Goal: Find specific fact: Find specific page/section

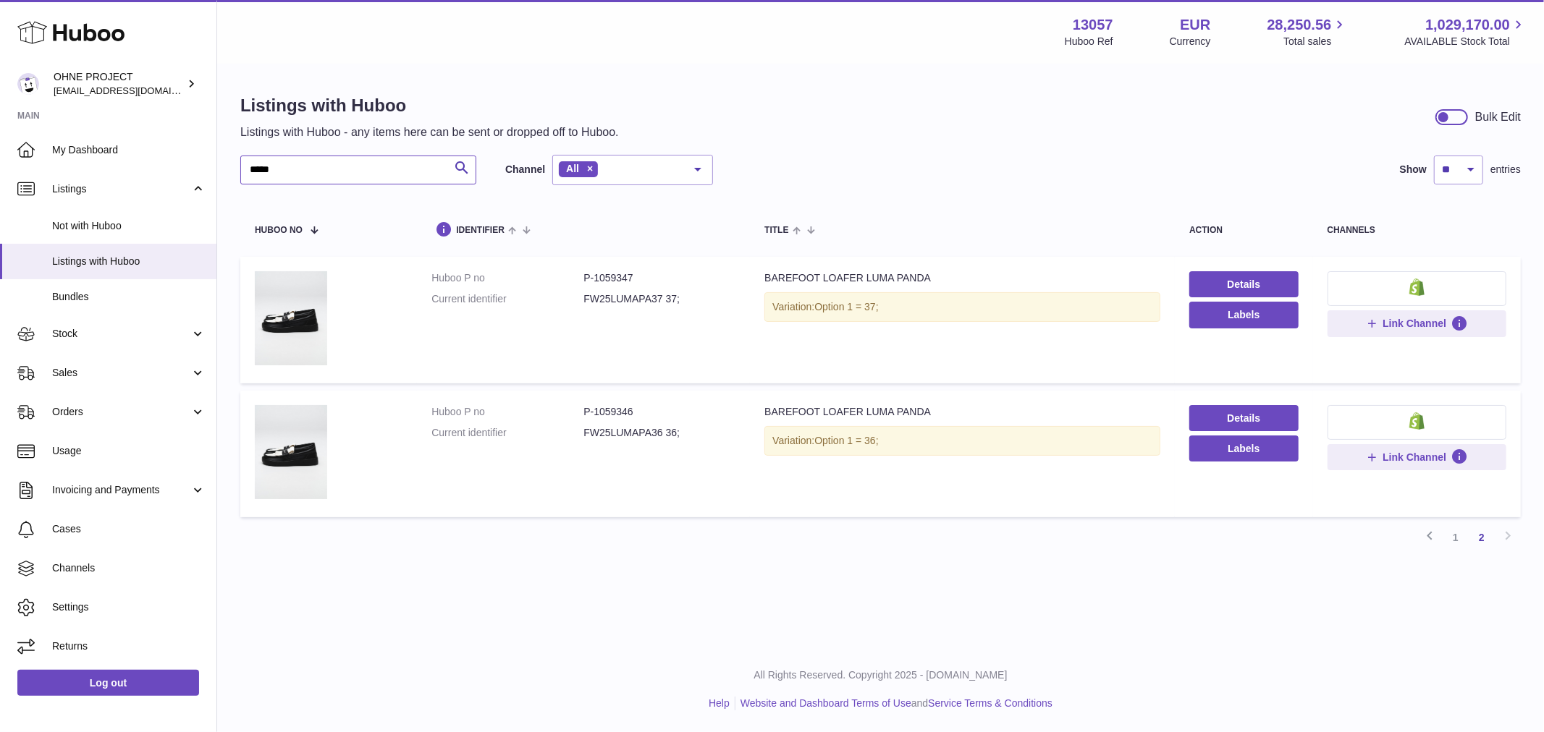
drag, startPoint x: 346, startPoint y: 171, endPoint x: 229, endPoint y: 194, distance: 118.8
click at [229, 194] on div "Listings with Huboo Listings with Huboo - any items here can be sent or dropped…" at bounding box center [880, 327] width 1327 height 525
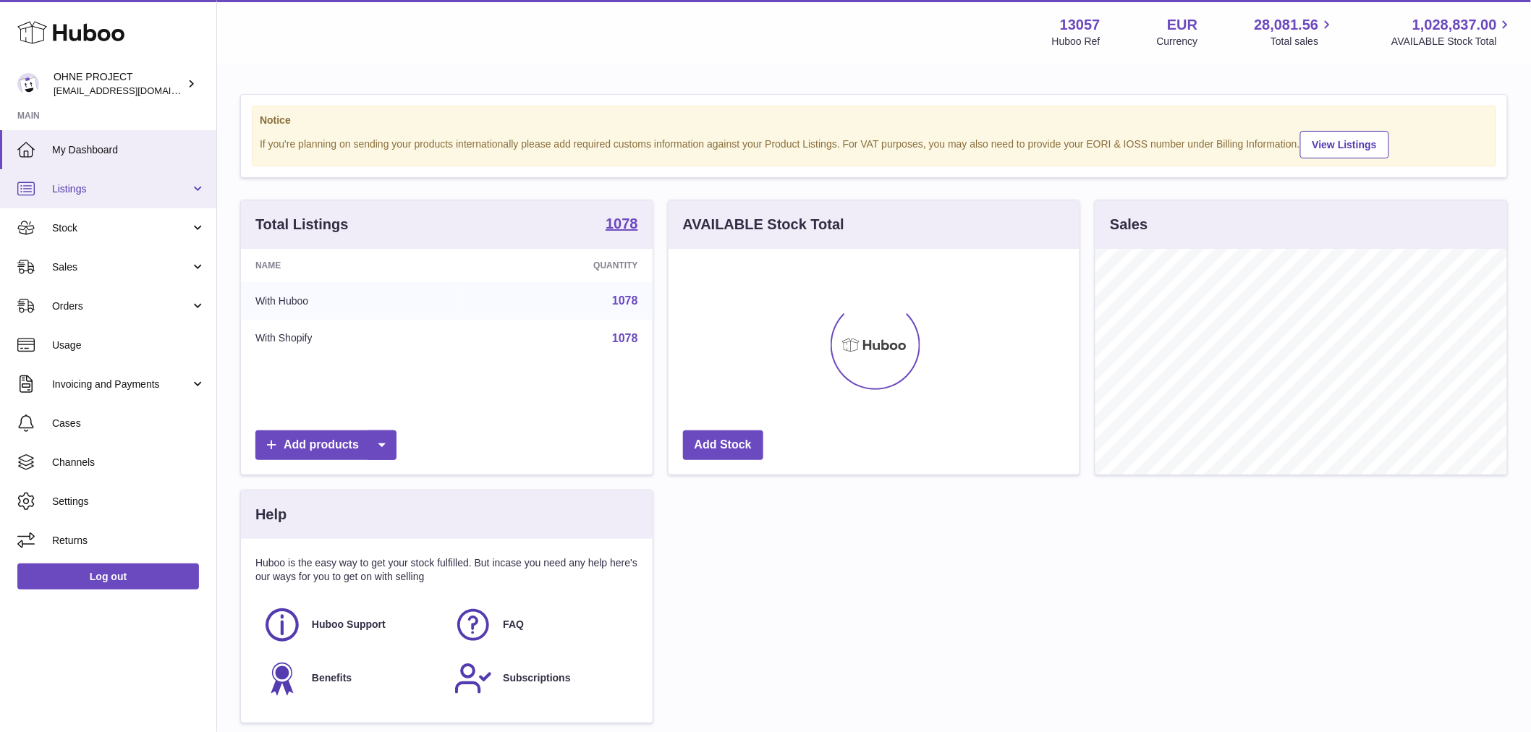
scroll to position [226, 411]
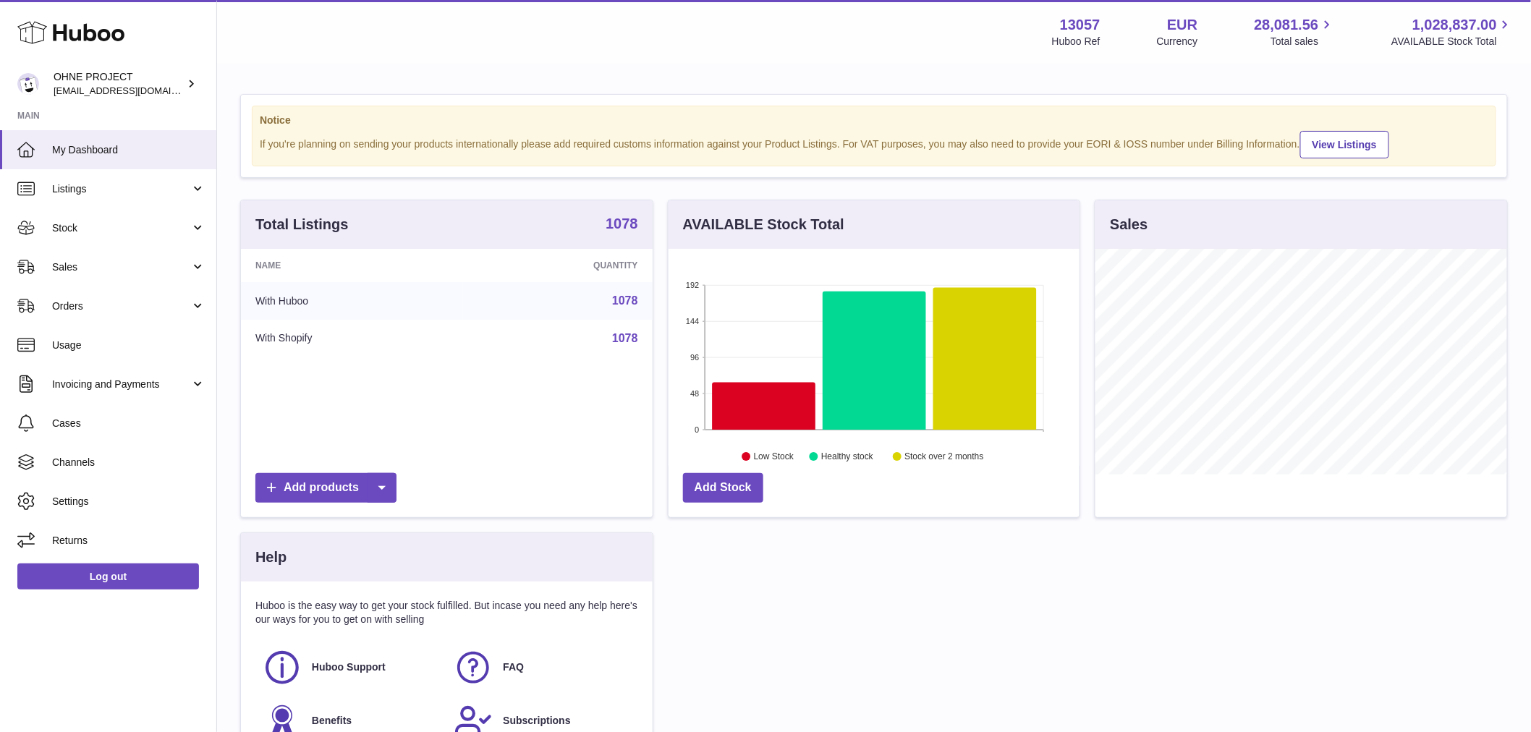
click at [621, 231] on strong "1078" at bounding box center [622, 223] width 33 height 14
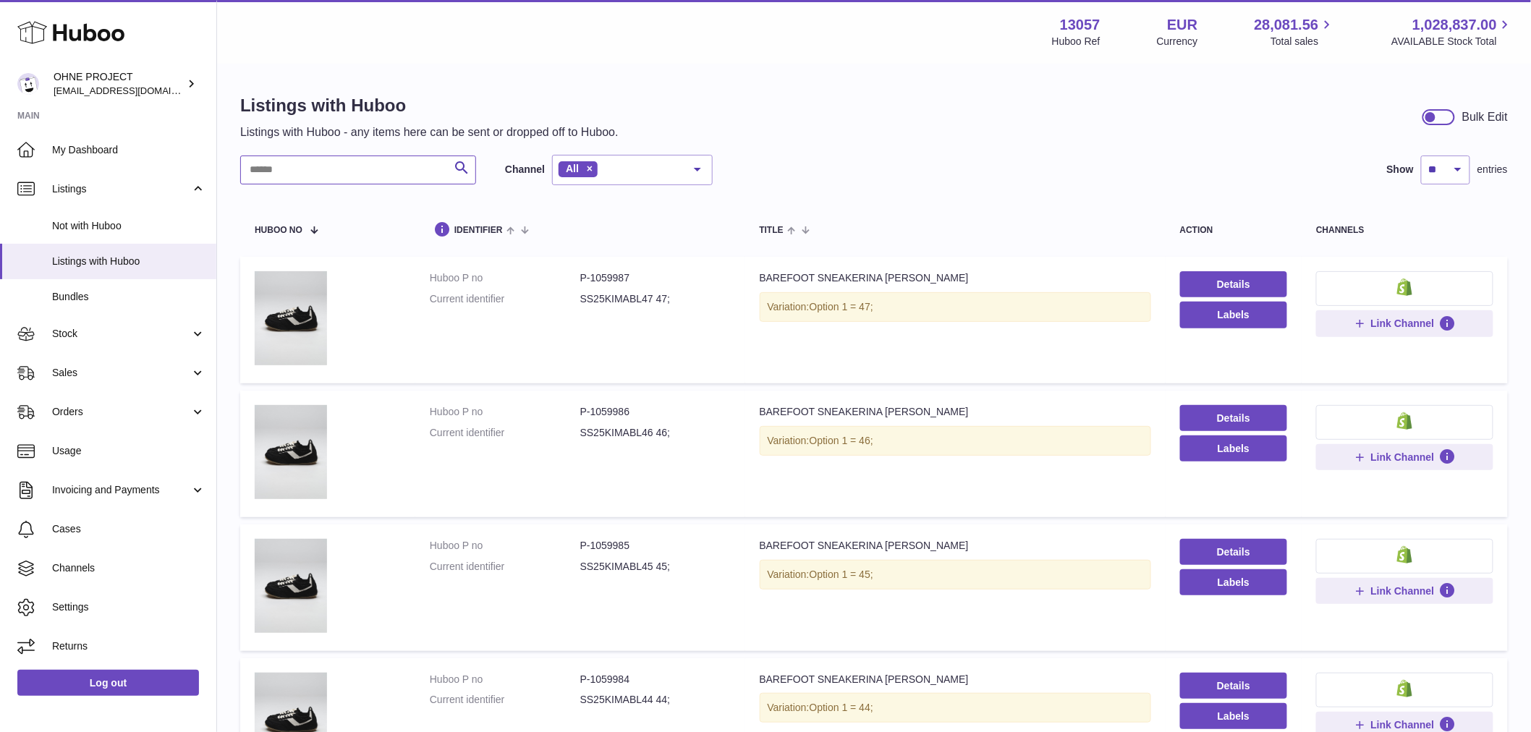
click at [356, 179] on input "text" at bounding box center [358, 170] width 236 height 29
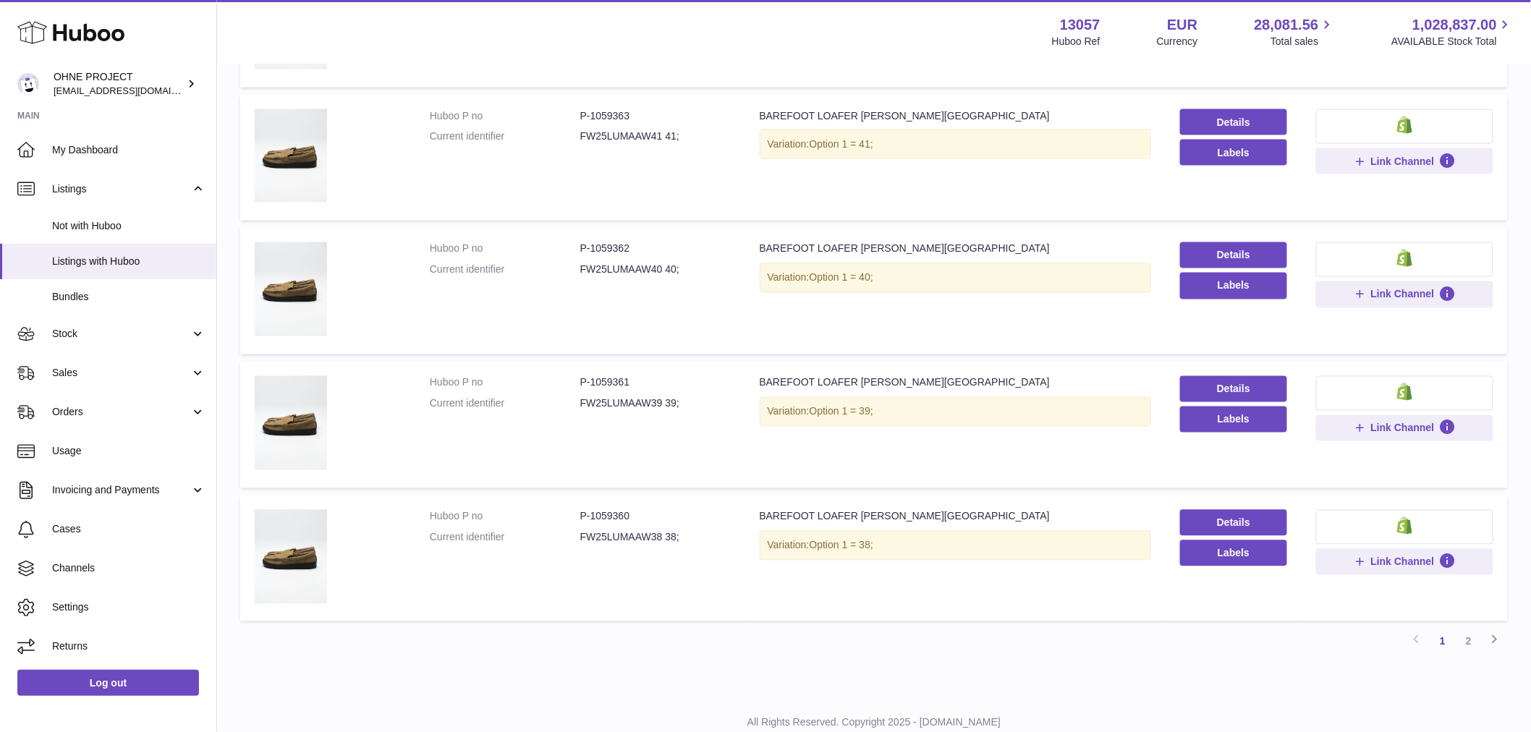
scroll to position [1009, 0]
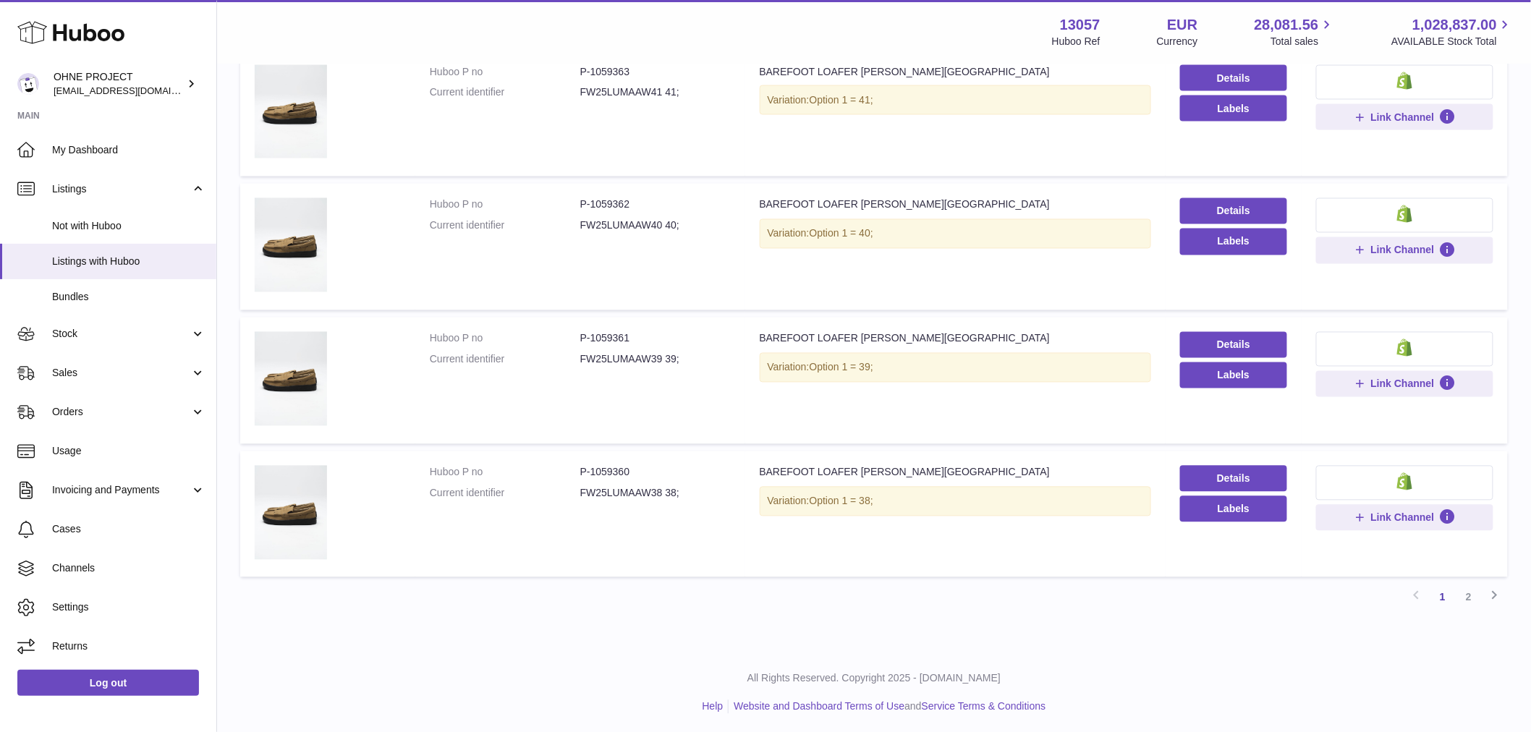
type input "*********"
drag, startPoint x: 588, startPoint y: 333, endPoint x: 653, endPoint y: 326, distance: 64.7
click at [653, 326] on td "Huboo P no P-1059361 Current identifier FW25LUMAAW39 39;" at bounding box center [580, 381] width 330 height 127
copy dd "1059361"
drag, startPoint x: 588, startPoint y: 468, endPoint x: 685, endPoint y: 466, distance: 97.7
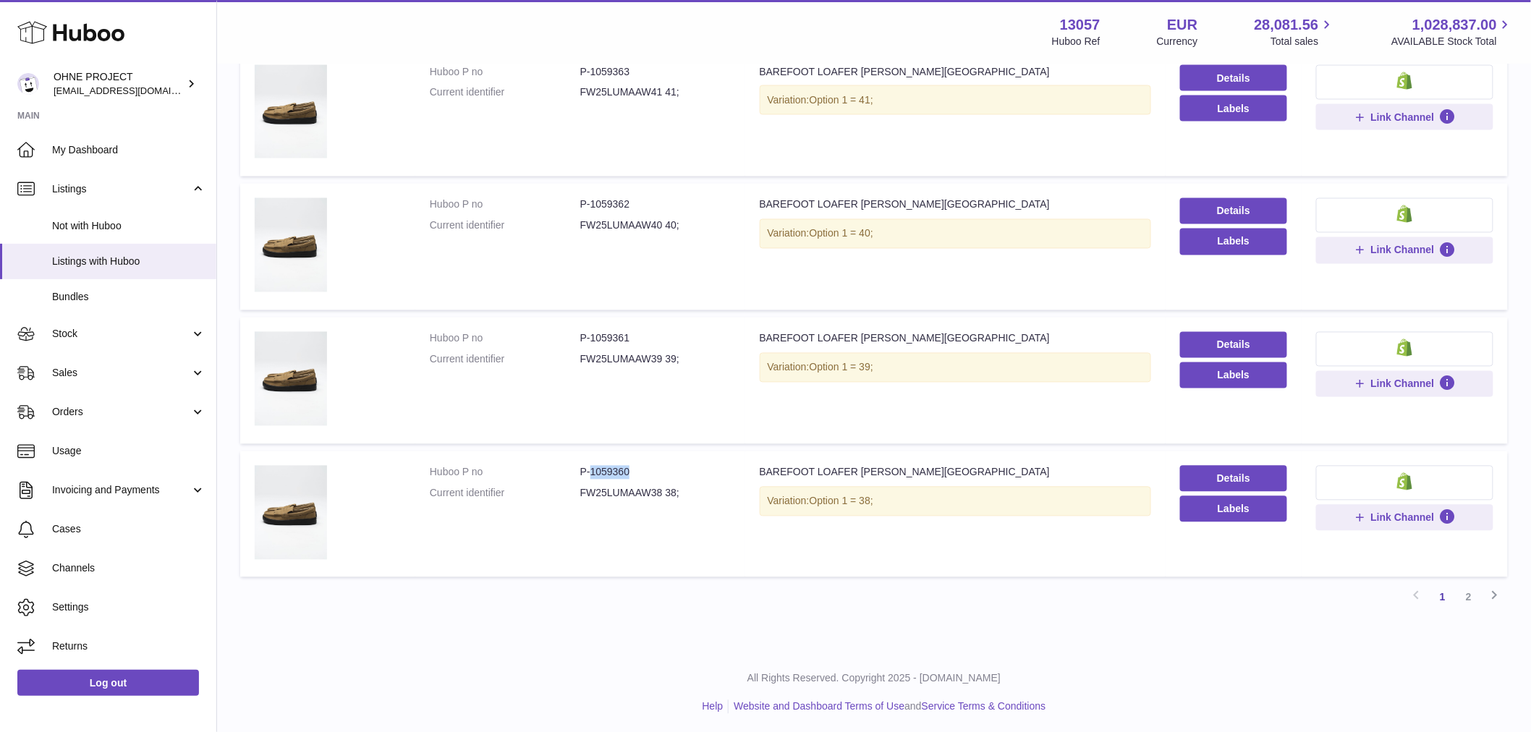
click at [685, 466] on dd "P-1059360" at bounding box center [655, 473] width 151 height 14
copy dd "1059360"
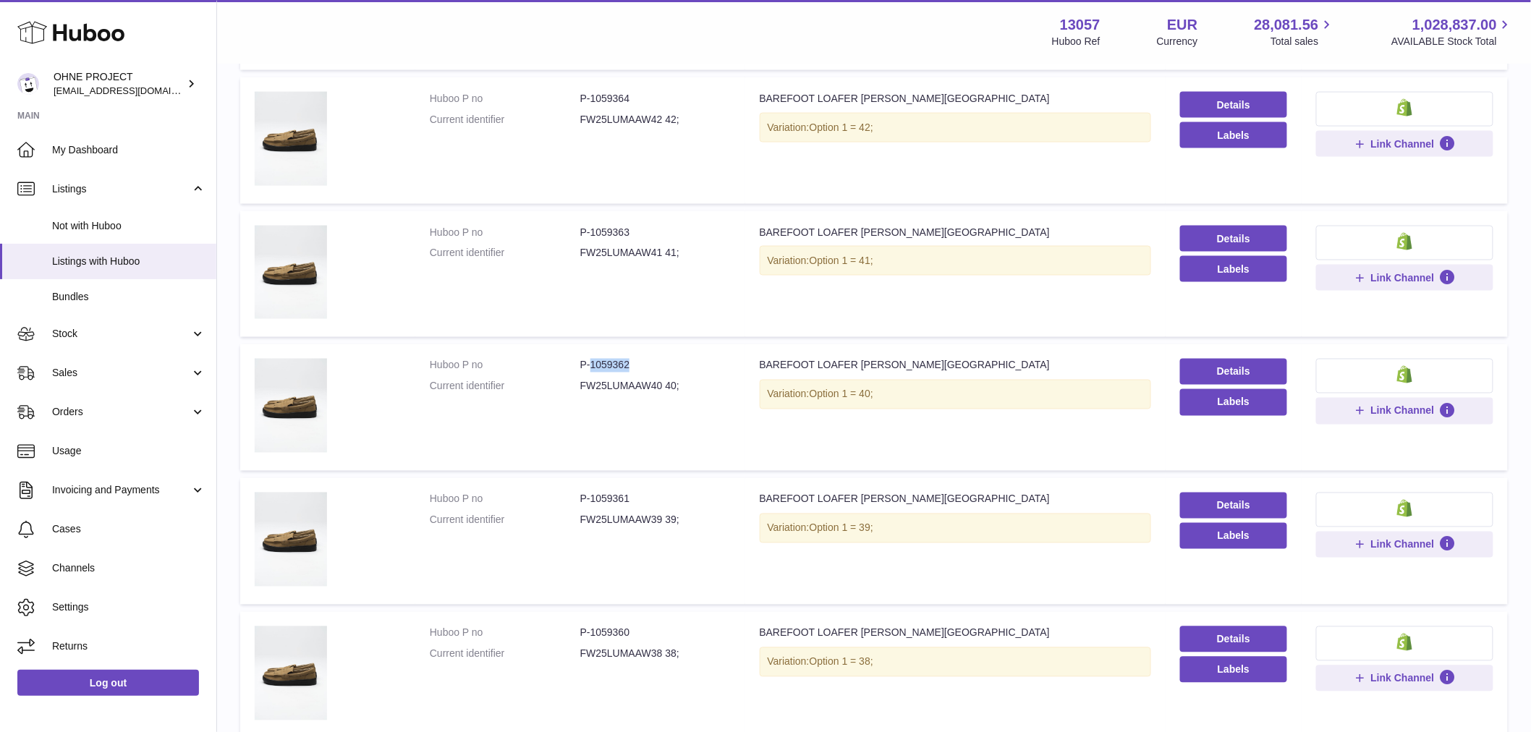
drag, startPoint x: 588, startPoint y: 358, endPoint x: 657, endPoint y: 352, distance: 69.7
click at [656, 352] on td "Huboo P no P-1059362 Current identifier FW25LUMAAW40 40;" at bounding box center [580, 407] width 330 height 127
copy dd "1059362"
drag, startPoint x: 589, startPoint y: 228, endPoint x: 659, endPoint y: 213, distance: 71.1
click at [659, 213] on td "Huboo P no P-1059363 Current identifier FW25LUMAAW41 41;" at bounding box center [580, 274] width 330 height 127
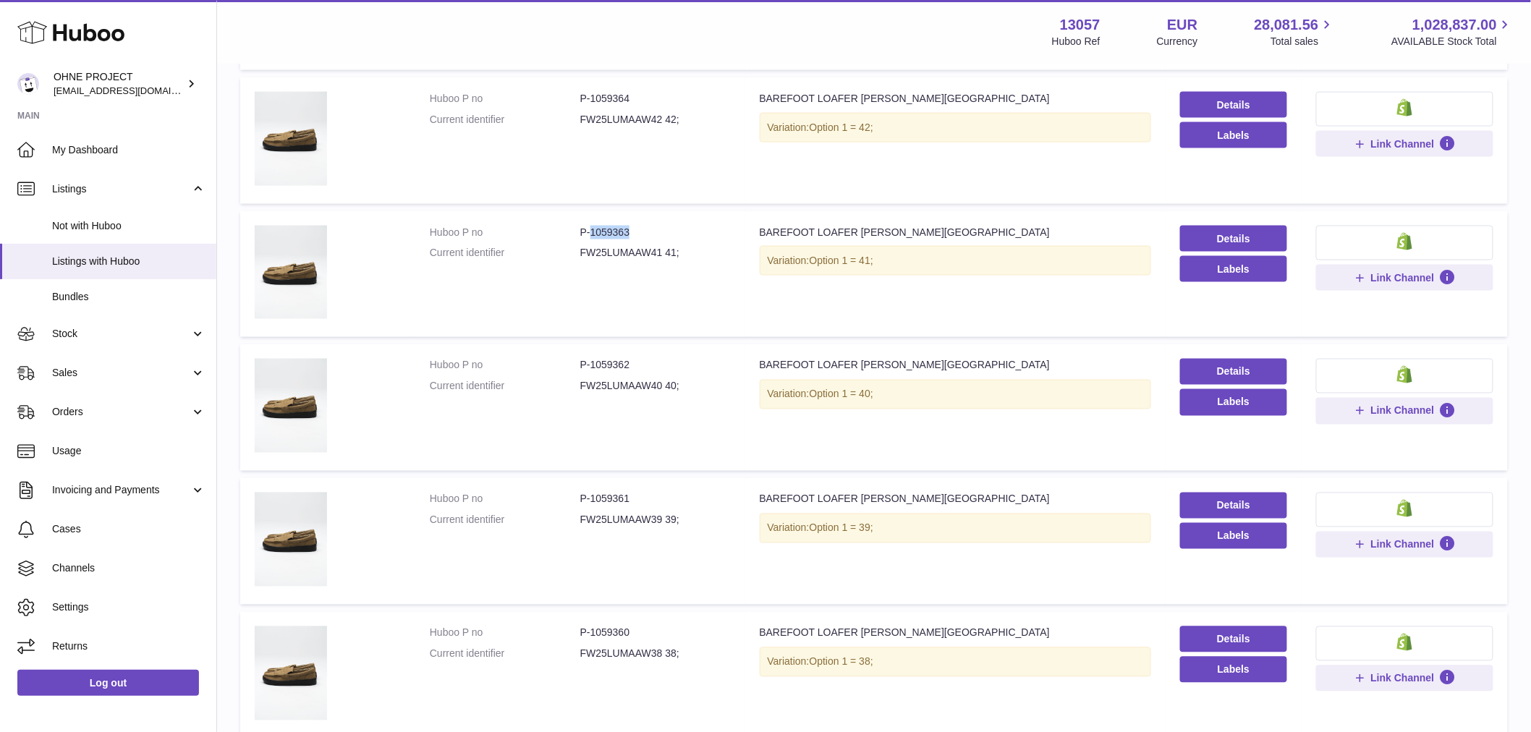
copy dd "1059363"
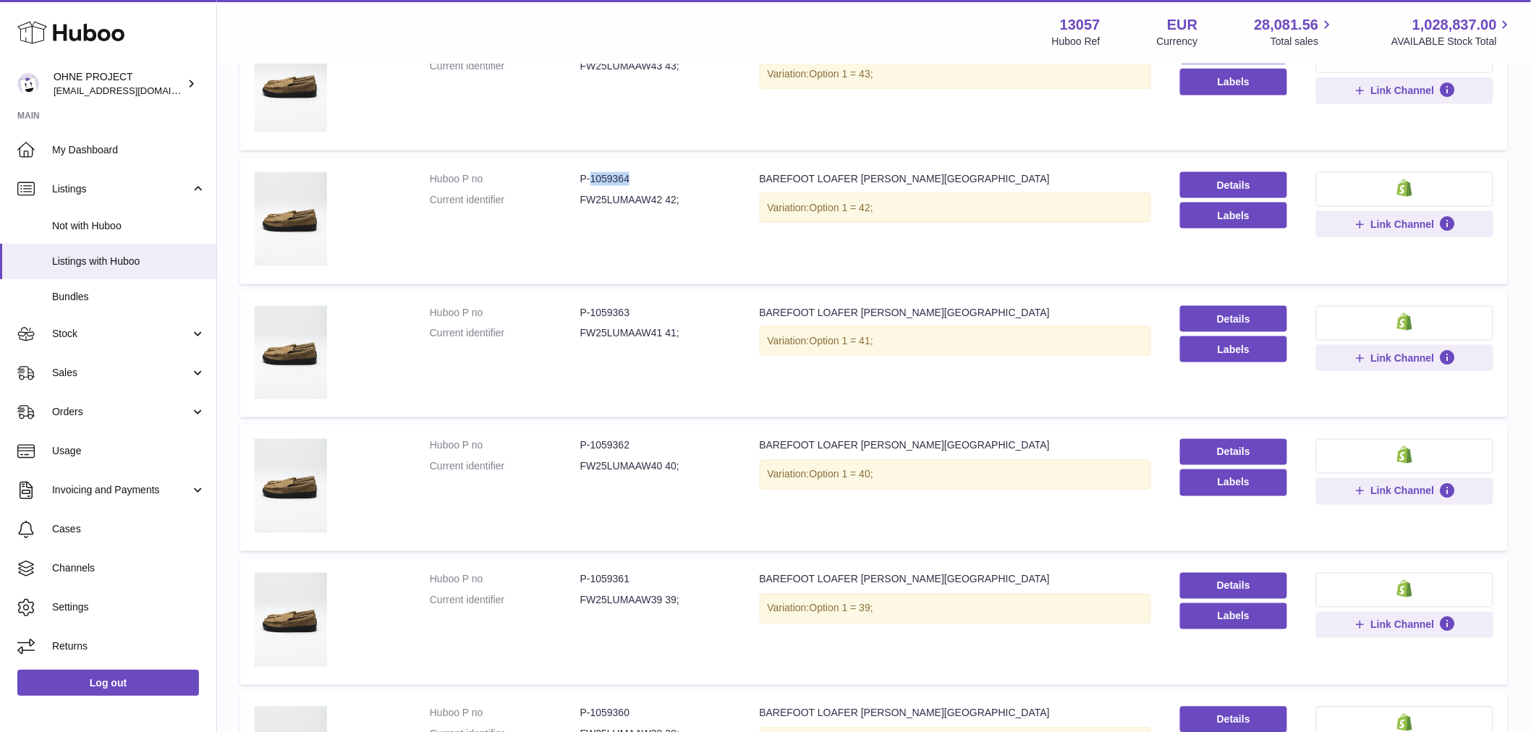
drag, startPoint x: 589, startPoint y: 174, endPoint x: 632, endPoint y: 169, distance: 43.0
click at [632, 172] on dd "P-1059364" at bounding box center [655, 179] width 151 height 14
copy dd "1059364"
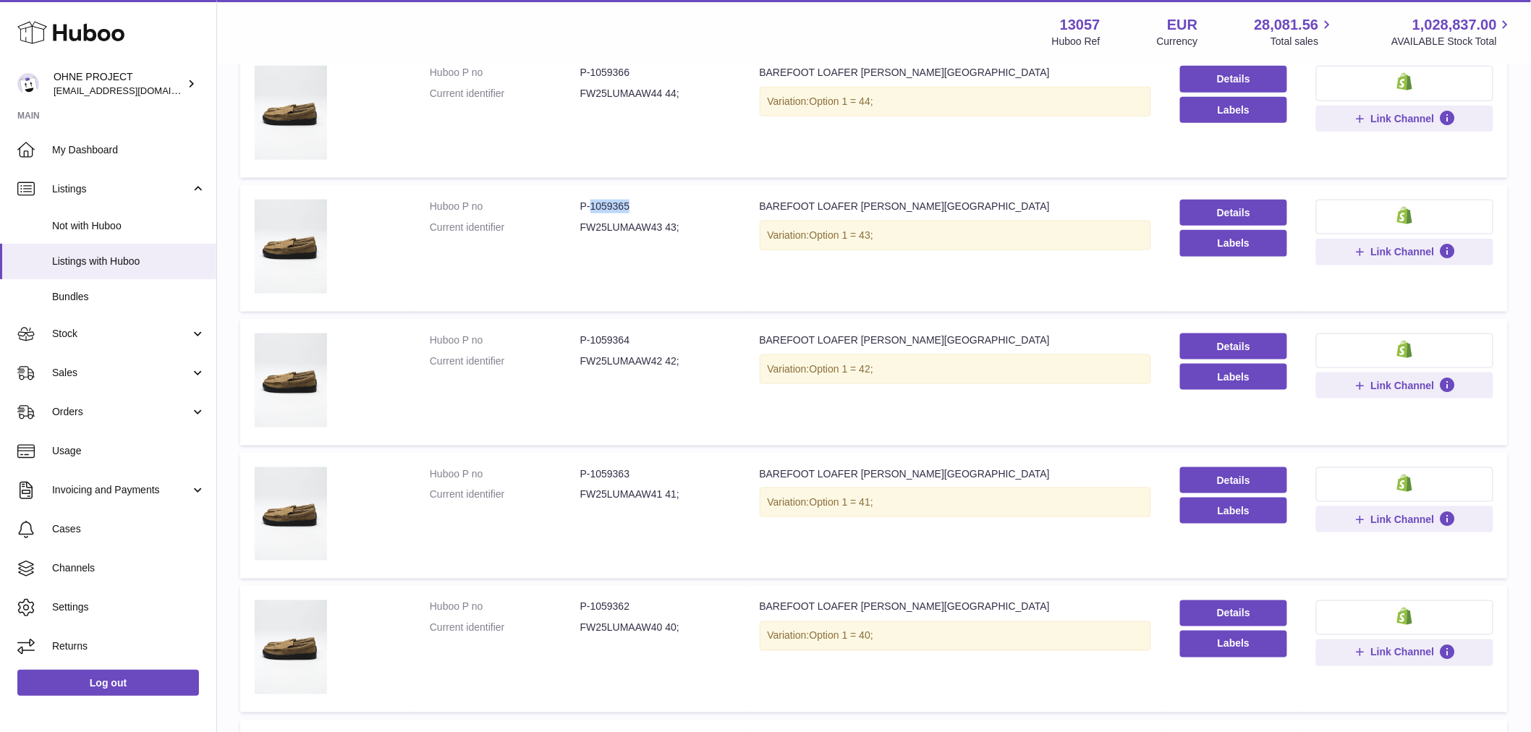
drag, startPoint x: 589, startPoint y: 199, endPoint x: 647, endPoint y: 179, distance: 61.1
click at [644, 190] on td "Huboo P no P-1059365 Current identifier FW25LUMAAW43 43;" at bounding box center [580, 248] width 330 height 127
copy dd "1059365"
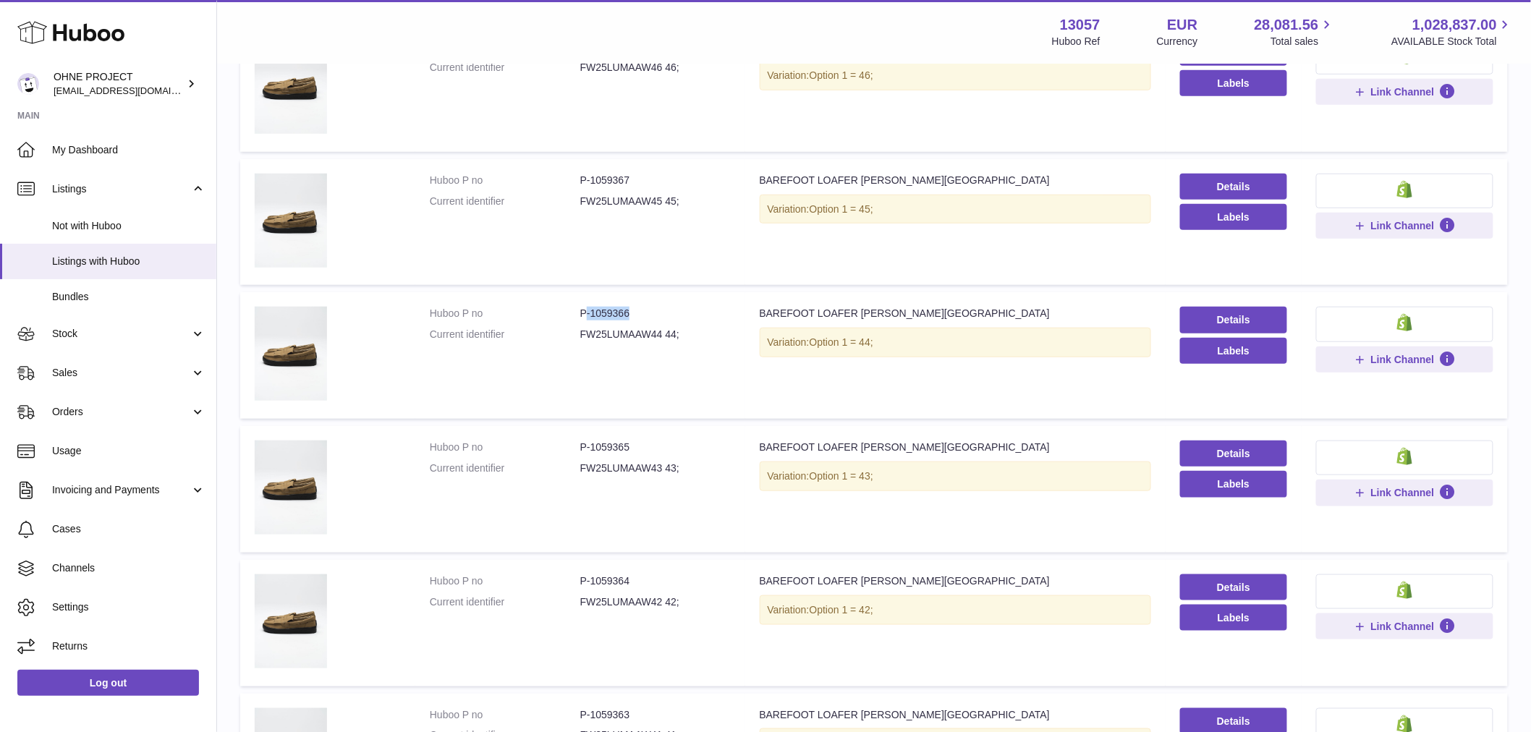
drag, startPoint x: 586, startPoint y: 308, endPoint x: 646, endPoint y: 293, distance: 62.0
click at [646, 293] on td "Huboo P no P-1059366 Current identifier FW25LUMAAW44 44;" at bounding box center [580, 355] width 330 height 127
click at [637, 298] on td "Huboo P no P-1059366 Current identifier FW25LUMAAW44 44;" at bounding box center [580, 355] width 330 height 127
drag, startPoint x: 588, startPoint y: 308, endPoint x: 663, endPoint y: 257, distance: 90.5
click at [653, 299] on td "Huboo P no P-1059366 Current identifier FW25LUMAAW44 44;" at bounding box center [580, 355] width 330 height 127
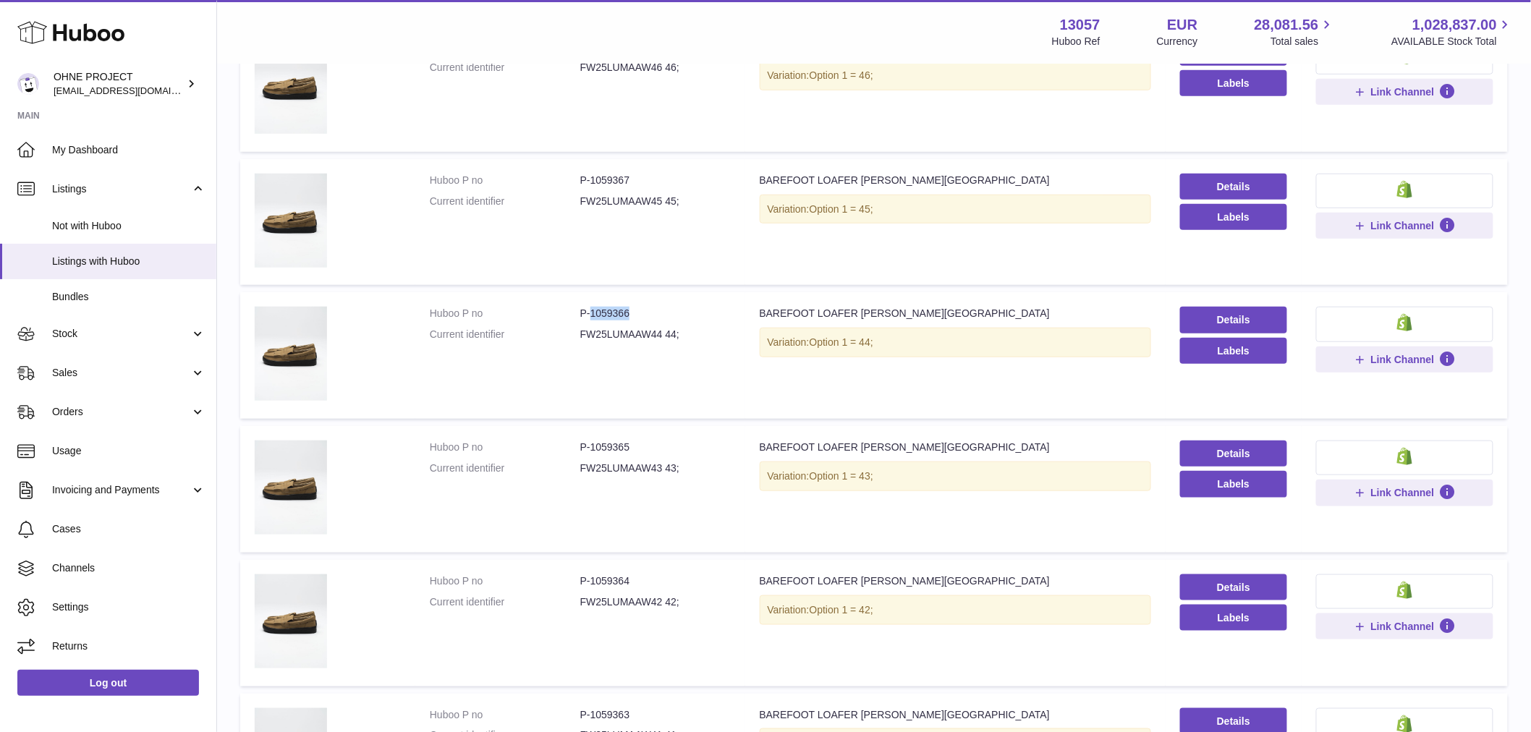
copy dd "1059366"
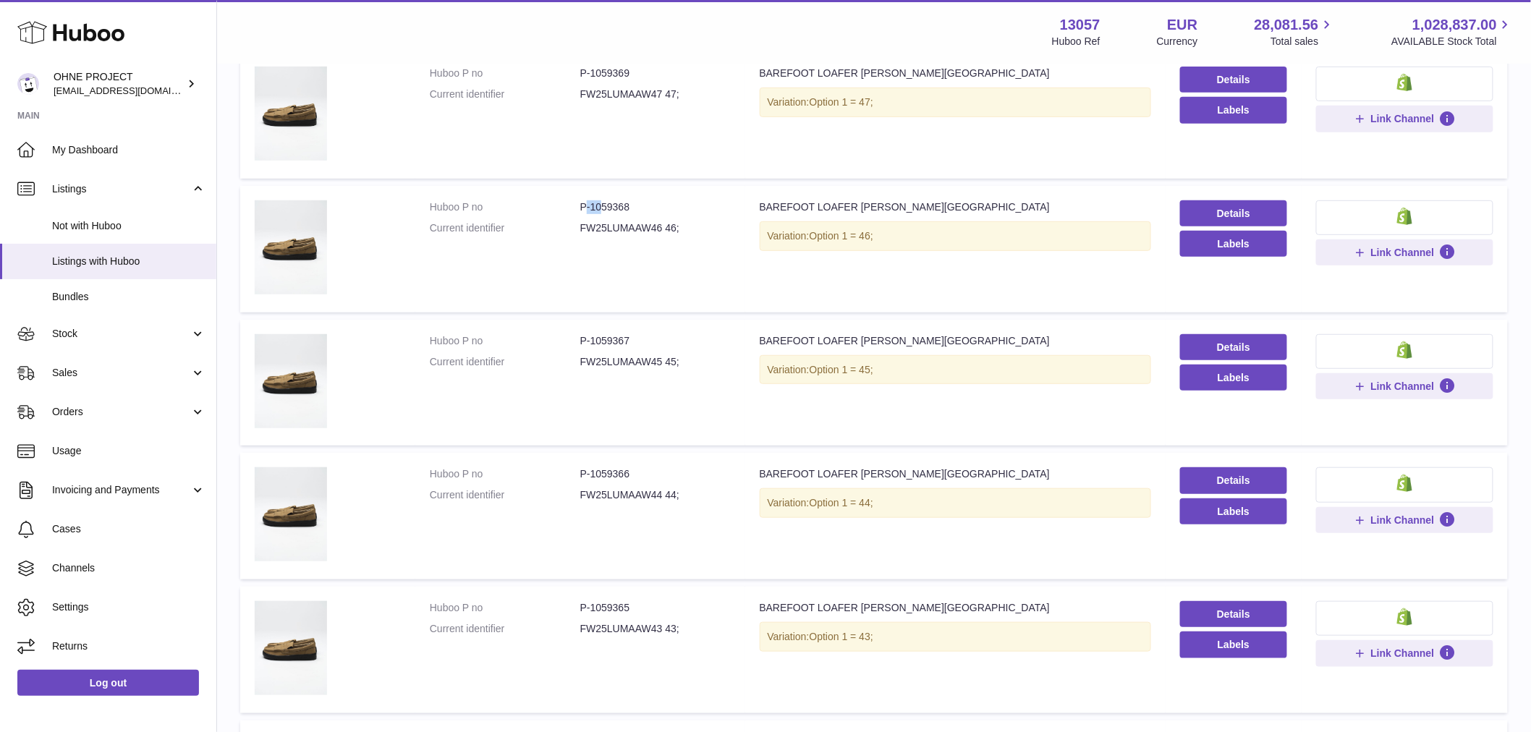
drag, startPoint x: 586, startPoint y: 205, endPoint x: 601, endPoint y: 206, distance: 15.2
click at [601, 206] on dd "P-1059368" at bounding box center [655, 207] width 151 height 14
click at [599, 206] on dd "P-1059368" at bounding box center [655, 207] width 151 height 14
drag, startPoint x: 588, startPoint y: 204, endPoint x: 664, endPoint y: 199, distance: 75.4
click at [664, 200] on dd "P-1059368" at bounding box center [655, 207] width 151 height 14
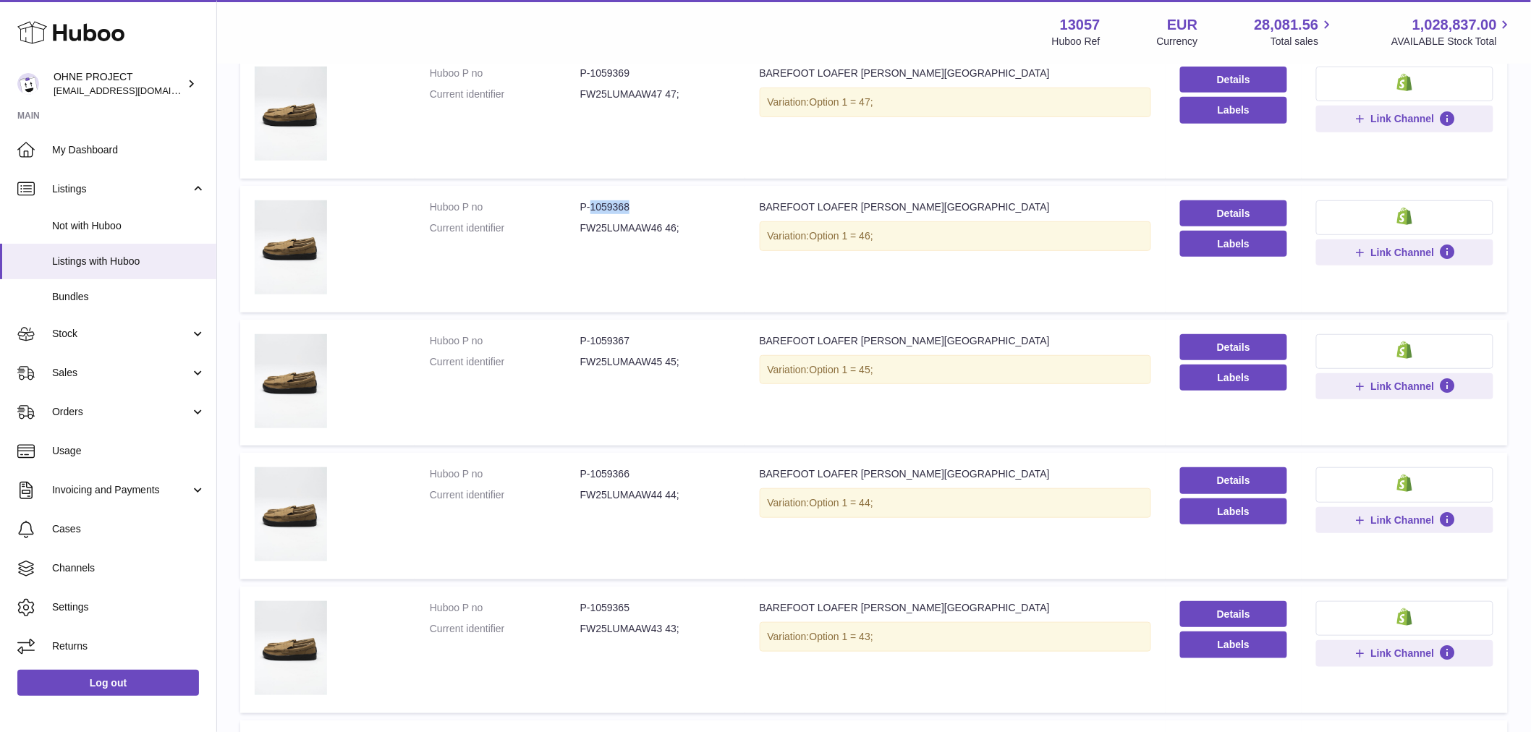
copy dd "1059368"
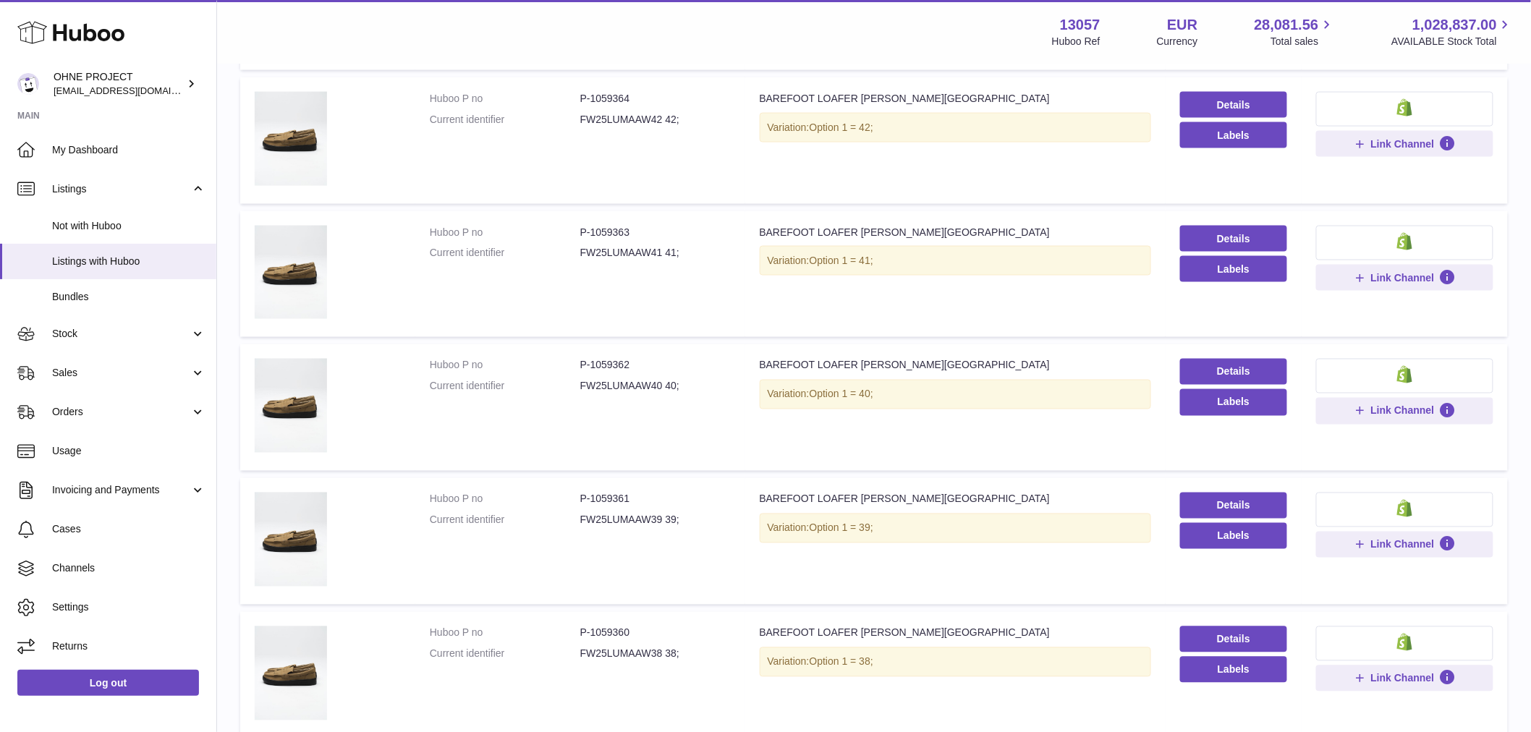
scroll to position [1009, 0]
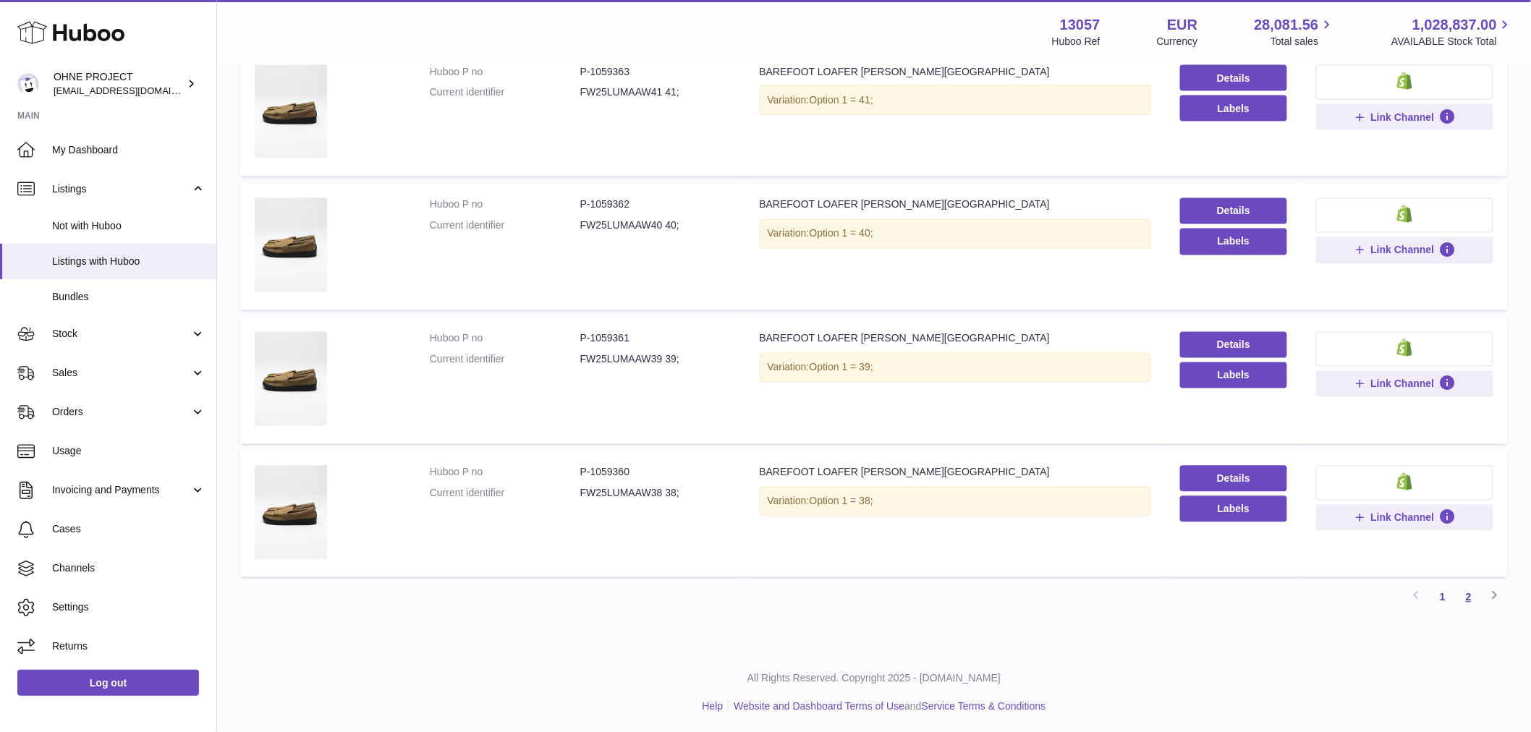
click at [1467, 596] on link "2" at bounding box center [1469, 598] width 26 height 26
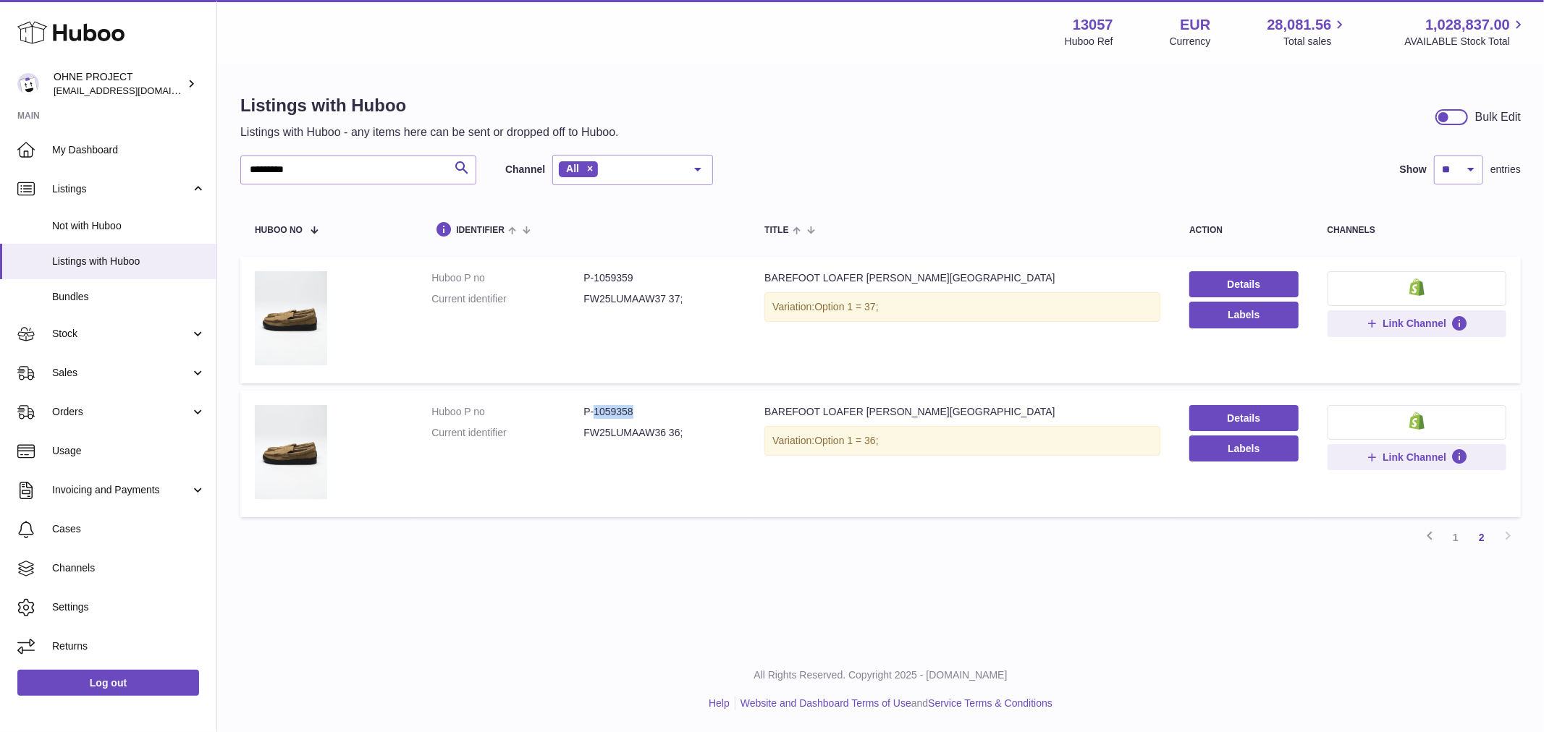
drag, startPoint x: 591, startPoint y: 414, endPoint x: 659, endPoint y: 399, distance: 68.8
click at [659, 407] on dd "P-1059358" at bounding box center [659, 412] width 152 height 14
copy dd "1059358"
drag, startPoint x: 596, startPoint y: 277, endPoint x: 655, endPoint y: 263, distance: 60.2
click at [655, 263] on td "Huboo P no P-1059359 Current identifier FW25LUMAAW37 37;" at bounding box center [583, 320] width 333 height 127
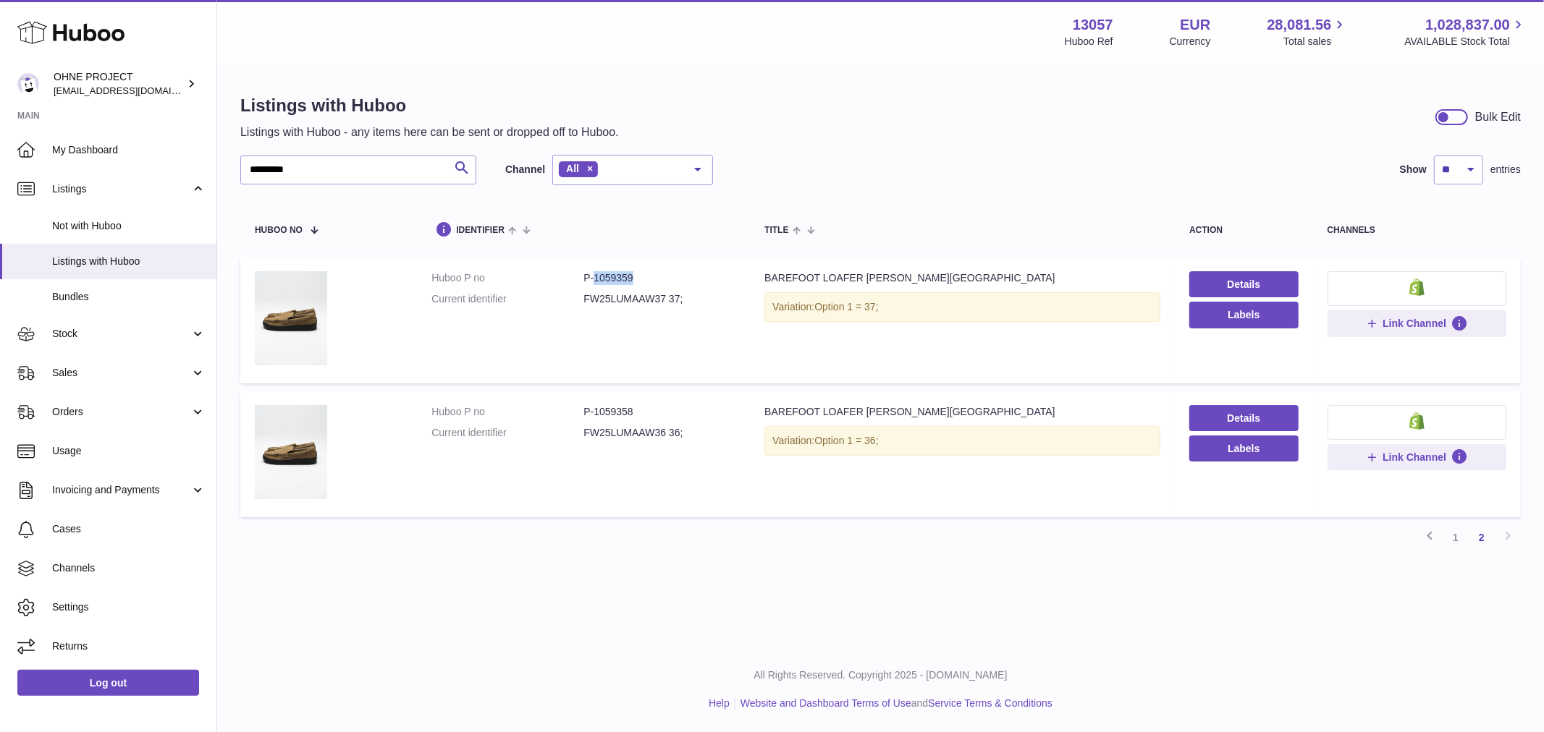
copy dd "1059359"
click at [1458, 534] on link "1" at bounding box center [1455, 538] width 26 height 26
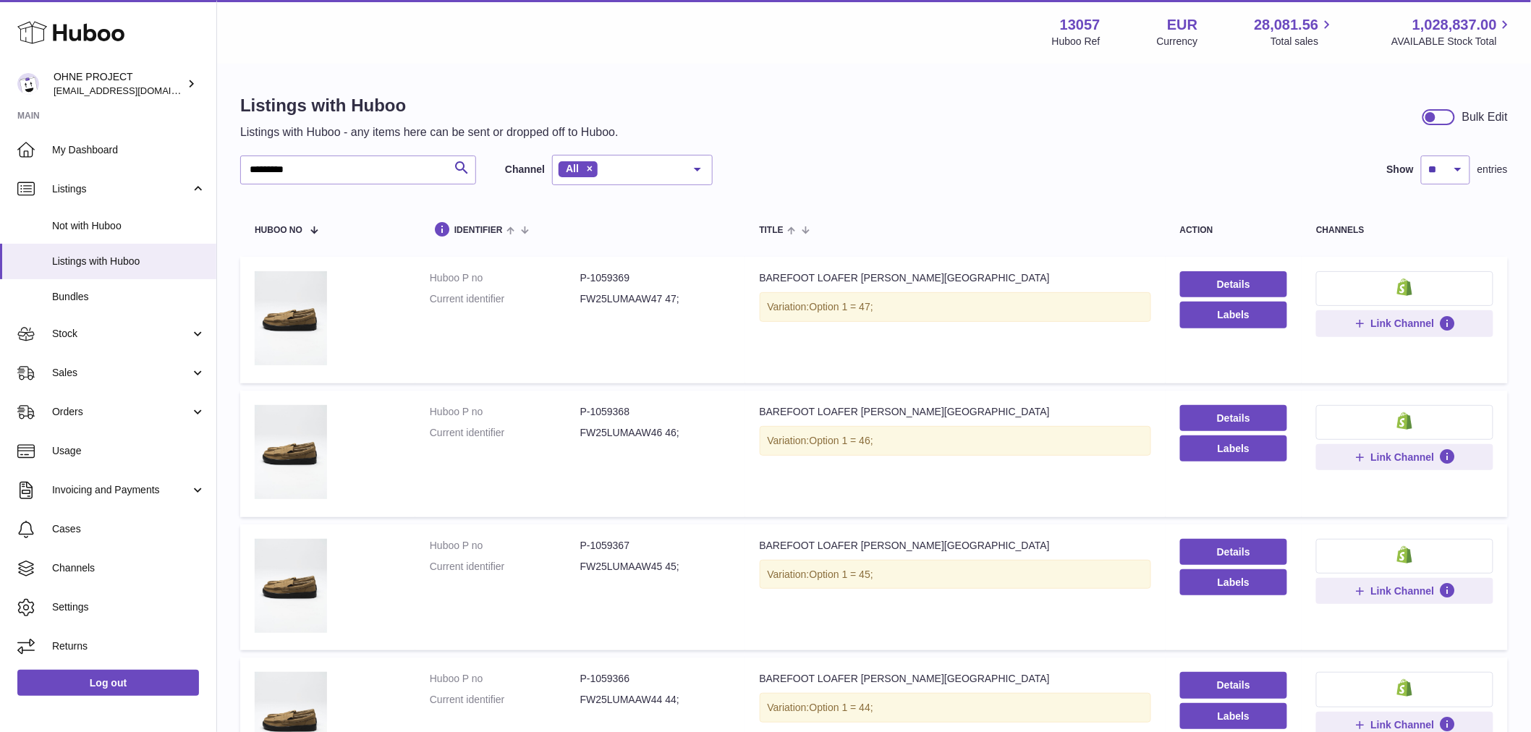
scroll to position [80, 0]
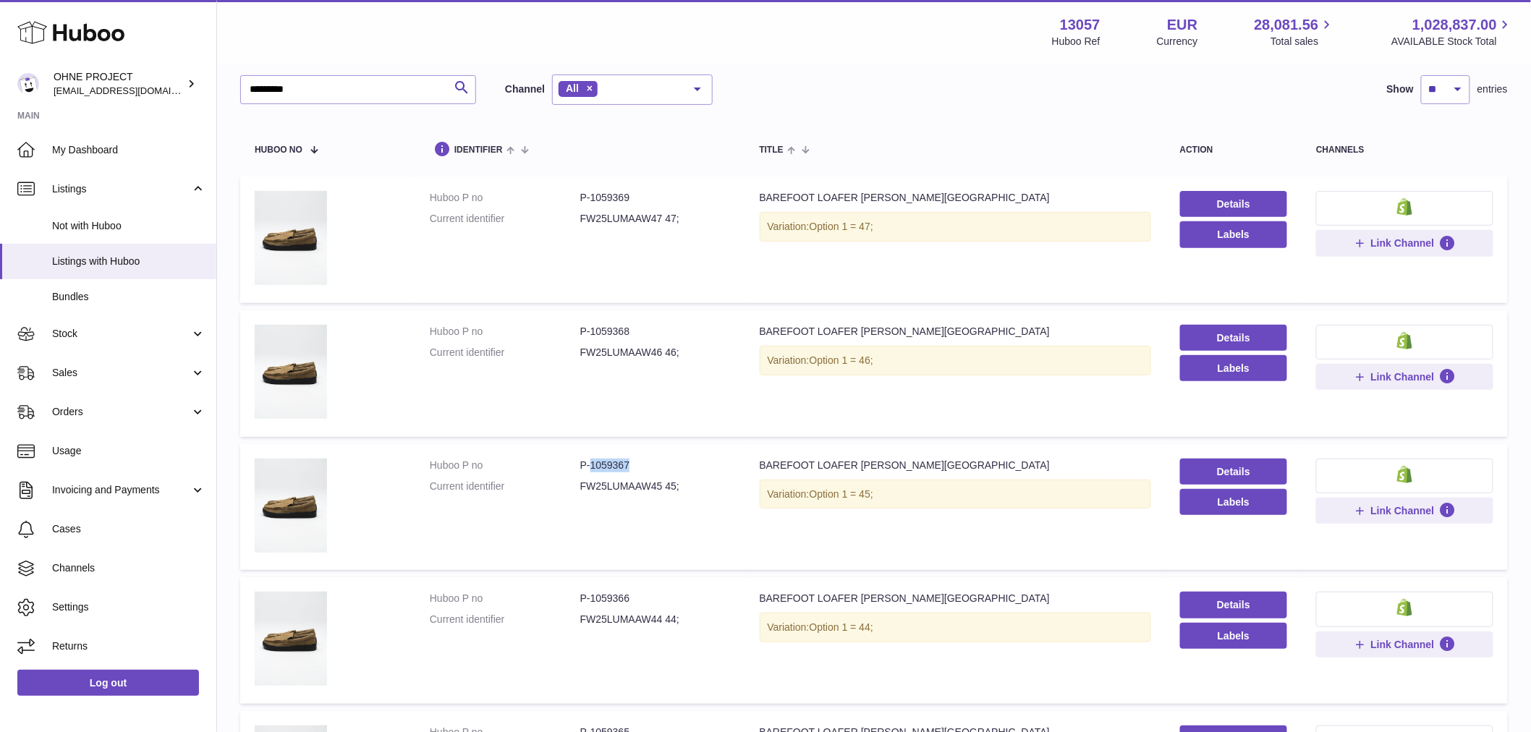
drag, startPoint x: 591, startPoint y: 458, endPoint x: 662, endPoint y: 444, distance: 73.1
click at [662, 445] on td "Huboo P no P-1059367 Current identifier FW25LUMAAW45 45;" at bounding box center [580, 507] width 330 height 127
drag, startPoint x: 615, startPoint y: 189, endPoint x: 644, endPoint y: 174, distance: 32.7
